Goal: Find specific page/section: Find specific page/section

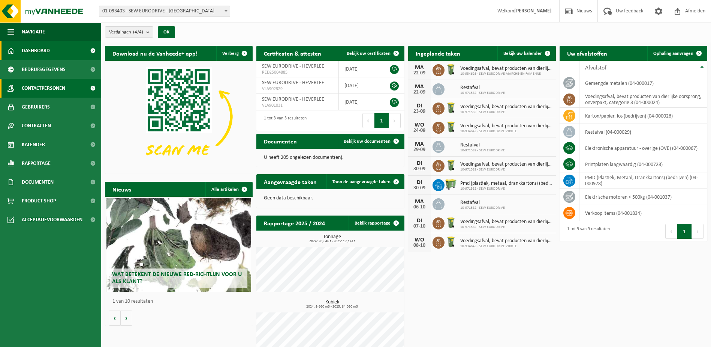
click at [38, 88] on span "Contactpersonen" at bounding box center [44, 88] width 44 height 19
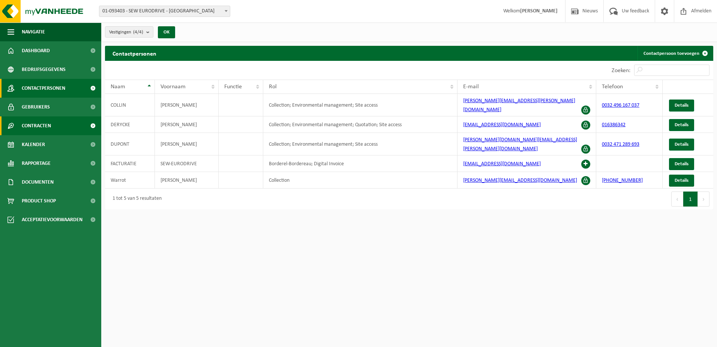
click at [36, 126] on span "Contracten" at bounding box center [36, 125] width 29 height 19
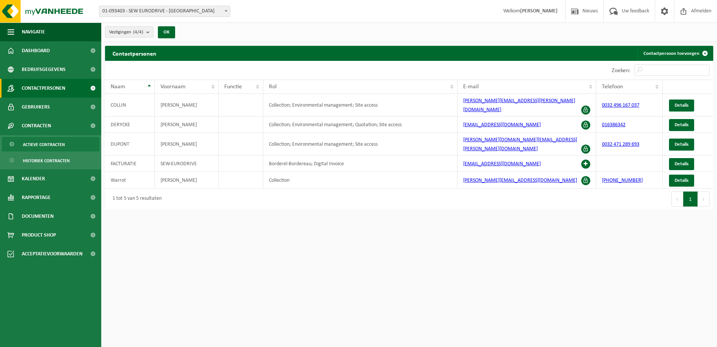
click at [46, 144] on span "Actieve contracten" at bounding box center [44, 144] width 42 height 14
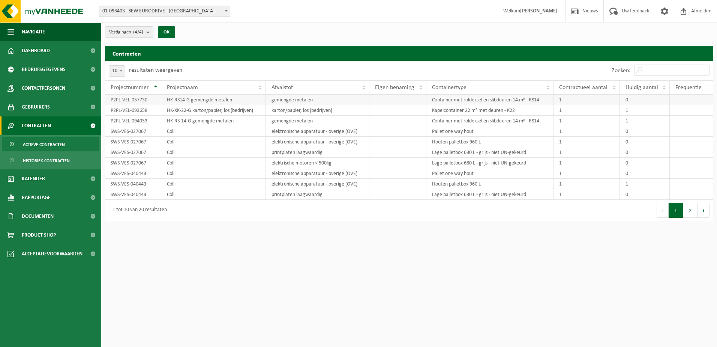
click at [138, 102] on td "P2PL-VEL-057730" at bounding box center [133, 100] width 56 height 11
click at [294, 321] on html "Vestiging: 01-093403 - SEW EURODRIVE - HEVERLEE 10-971582 - SEW EURODRIVE - HEV…" at bounding box center [358, 173] width 717 height 347
click at [47, 55] on span "Dashboard" at bounding box center [36, 50] width 28 height 19
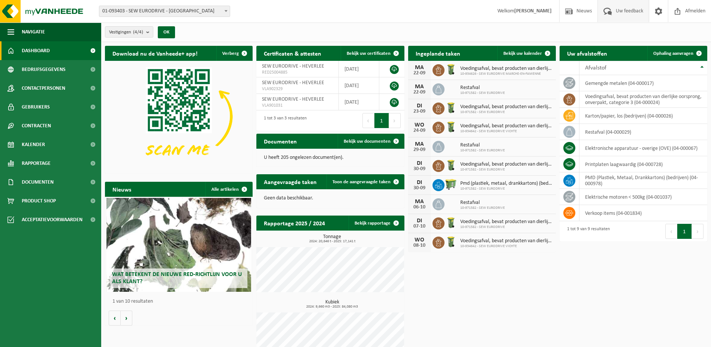
click at [618, 10] on span "Uw feedback" at bounding box center [629, 11] width 31 height 22
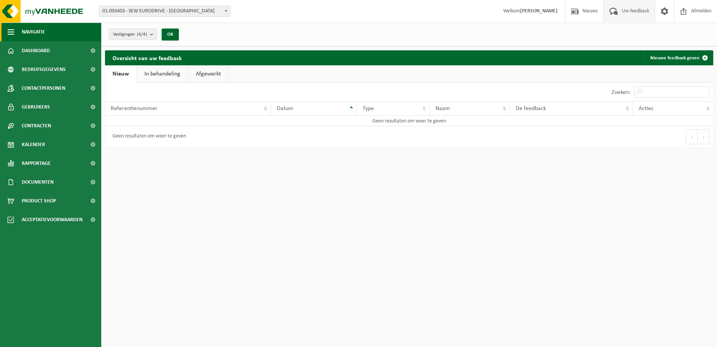
click at [35, 32] on span "Navigatie" at bounding box center [33, 32] width 23 height 19
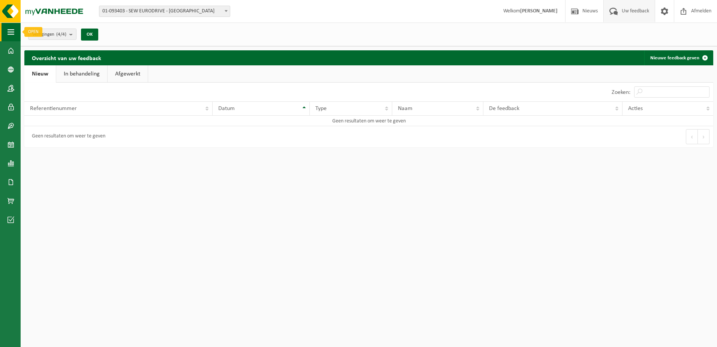
click at [12, 32] on span "button" at bounding box center [11, 32] width 7 height 19
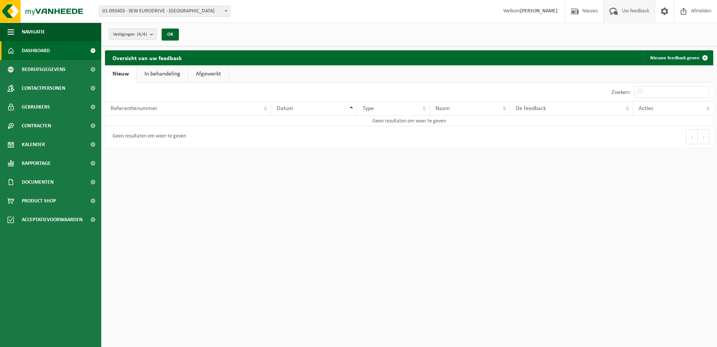
click at [9, 51] on span at bounding box center [11, 50] width 7 height 19
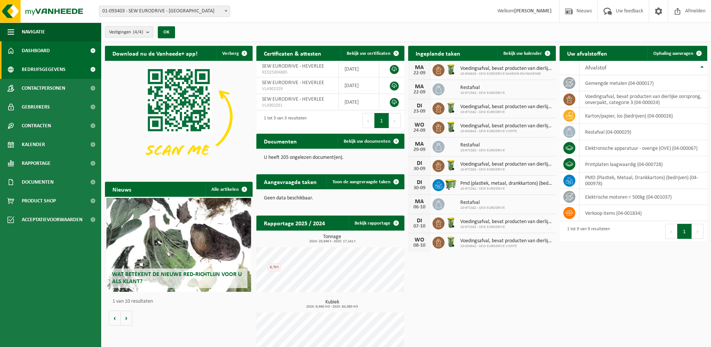
click at [34, 68] on span "Bedrijfsgegevens" at bounding box center [44, 69] width 44 height 19
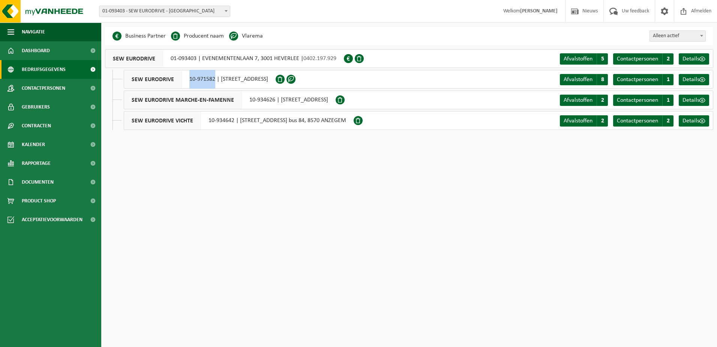
drag, startPoint x: 189, startPoint y: 79, endPoint x: 211, endPoint y: 79, distance: 22.5
click at [213, 81] on div "SEW EURODRIVE 10-971582 | [STREET_ADDRESS]" at bounding box center [200, 79] width 152 height 19
drag, startPoint x: 211, startPoint y: 79, endPoint x: 194, endPoint y: 79, distance: 17.3
click at [194, 79] on div "SEW EURODRIVE 10-971582 | [STREET_ADDRESS]" at bounding box center [200, 79] width 152 height 19
click at [189, 80] on div "SEW EURODRIVE 10-971582 | [STREET_ADDRESS]" at bounding box center [200, 79] width 152 height 19
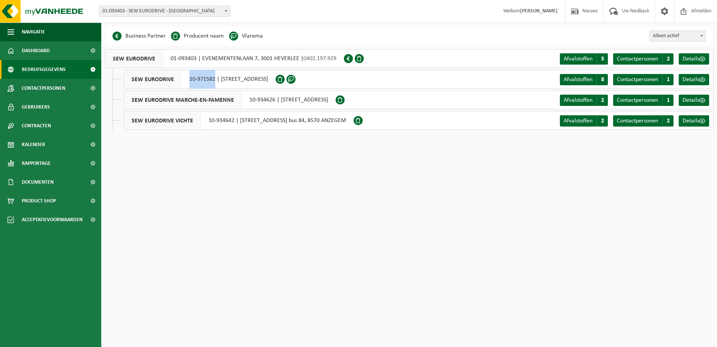
drag, startPoint x: 190, startPoint y: 80, endPoint x: 216, endPoint y: 81, distance: 25.9
click at [216, 81] on div "SEW EURODRIVE 10-971582 | [STREET_ADDRESS]" at bounding box center [200, 79] width 152 height 19
click at [580, 79] on span "Afvalstoffen" at bounding box center [578, 80] width 29 height 6
